Goal: Communication & Community: Share content

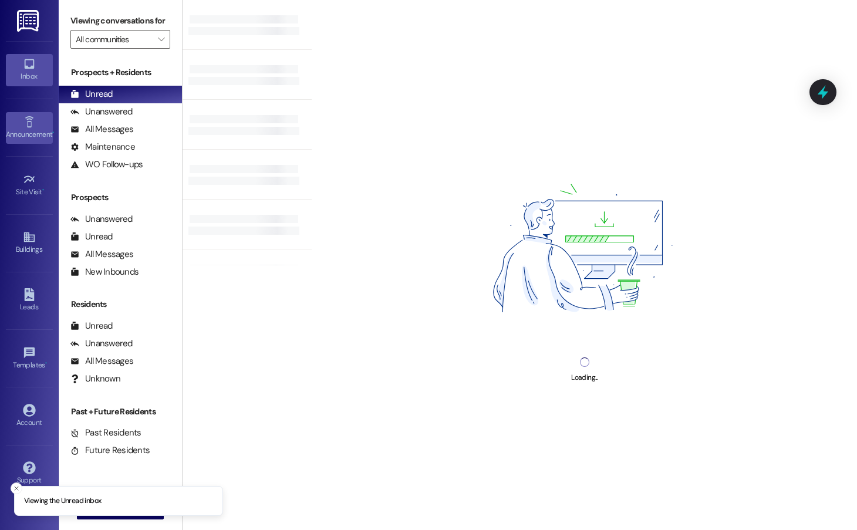
click at [37, 114] on link "Announcement •" at bounding box center [29, 128] width 47 height 32
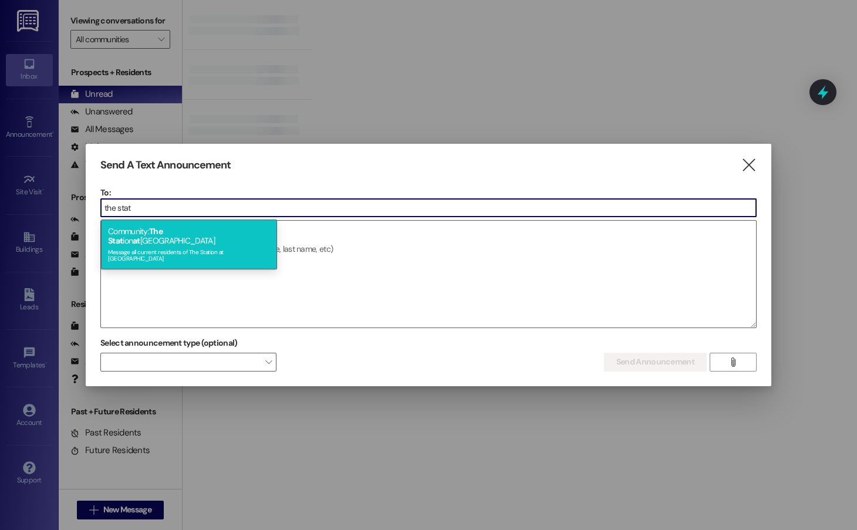
type input "the stat"
click at [163, 231] on span "The Stat" at bounding box center [135, 236] width 55 height 20
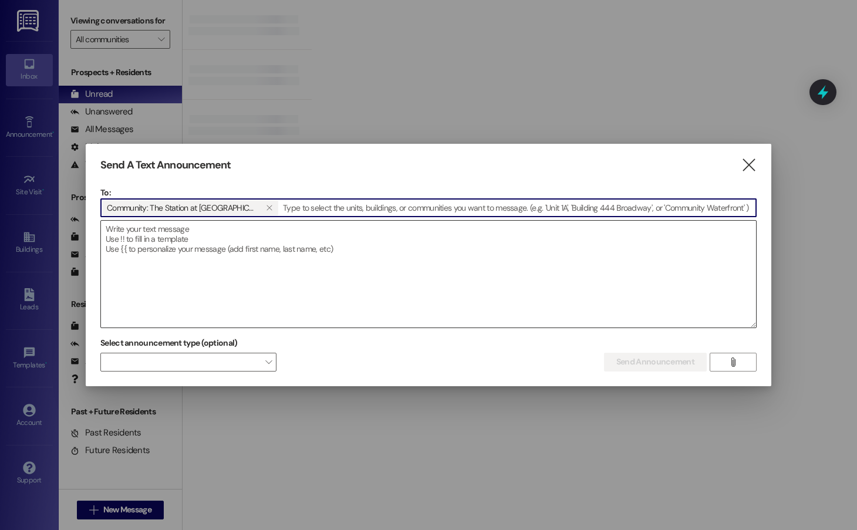
click at [178, 233] on textarea at bounding box center [428, 274] width 655 height 107
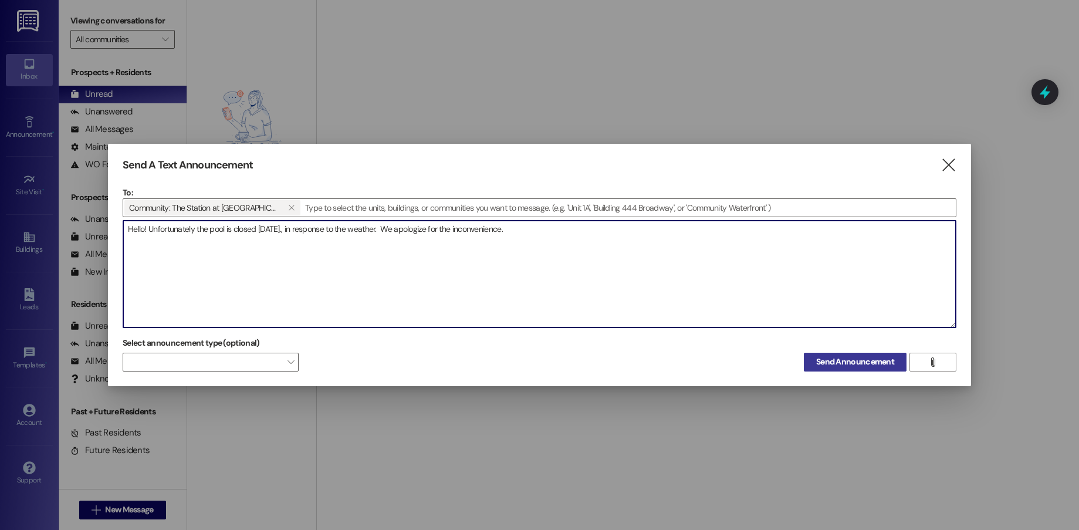
type textarea "Hello! Unfortunately the pool is closed [DATE]., in response to the weather. We…"
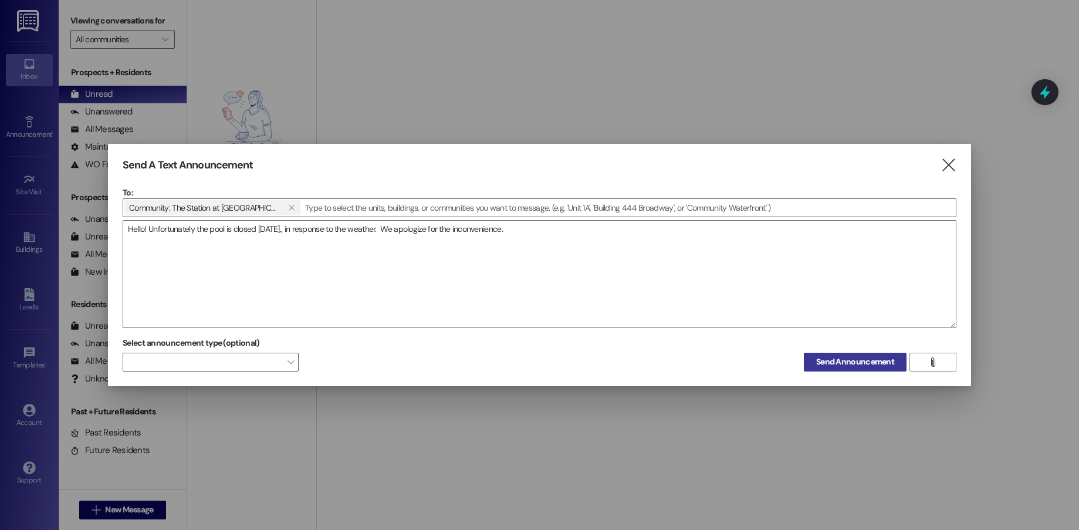
click at [855, 361] on span "Send Announcement" at bounding box center [855, 362] width 78 height 12
